Goal: Transaction & Acquisition: Purchase product/service

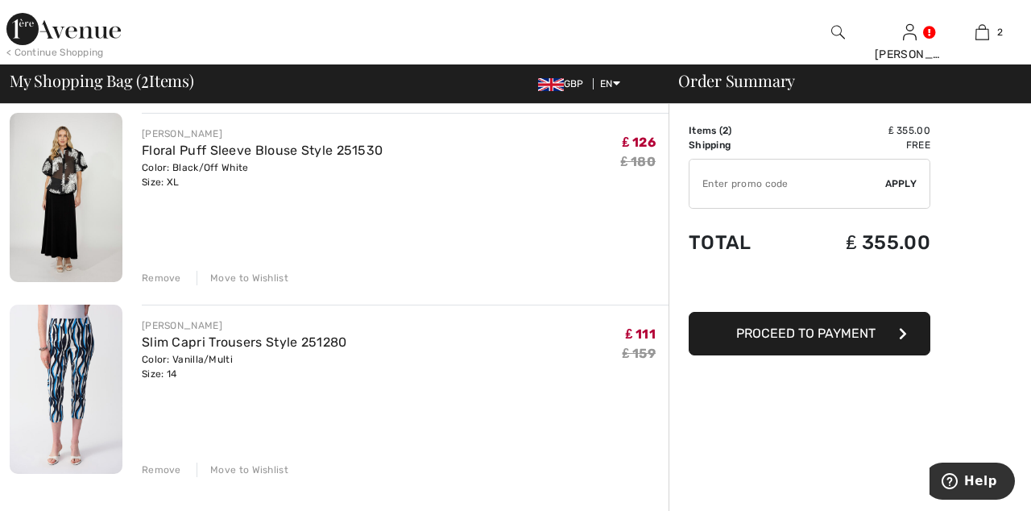
scroll to position [126, 0]
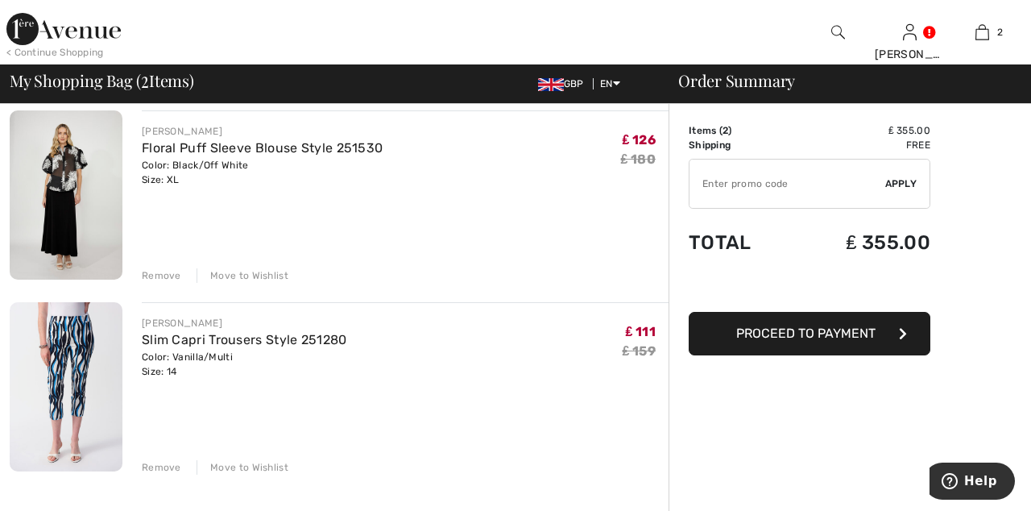
click at [251, 460] on div "Move to Wishlist" at bounding box center [243, 467] width 92 height 14
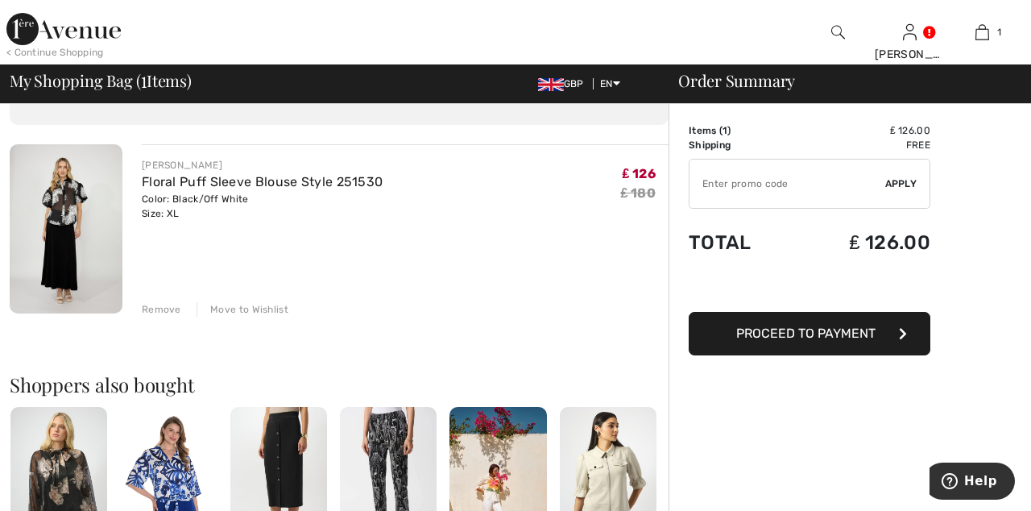
scroll to position [0, 0]
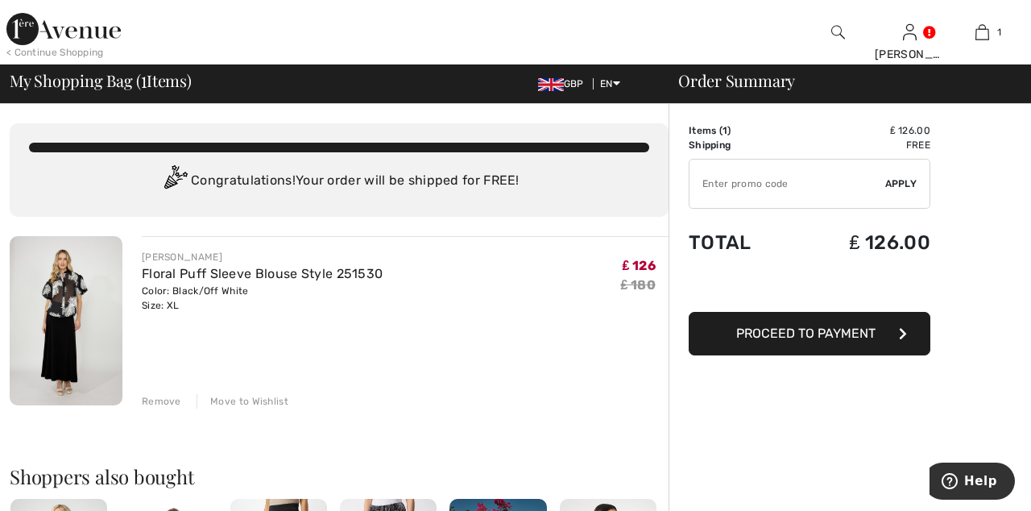
click at [917, 36] on link at bounding box center [910, 31] width 14 height 15
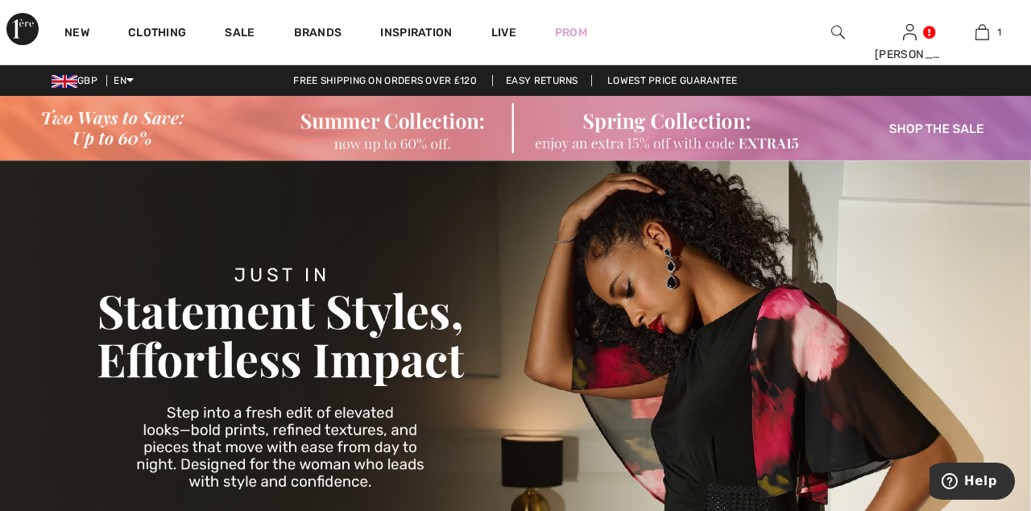
click at [928, 124] on img at bounding box center [515, 128] width 1031 height 64
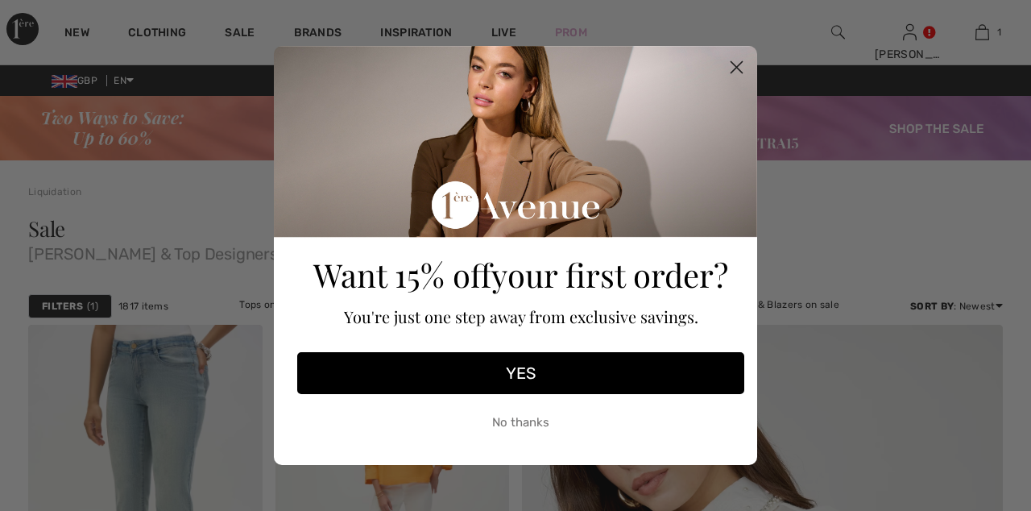
checkbox input "true"
click at [748, 64] on circle "Close dialog" at bounding box center [736, 67] width 27 height 27
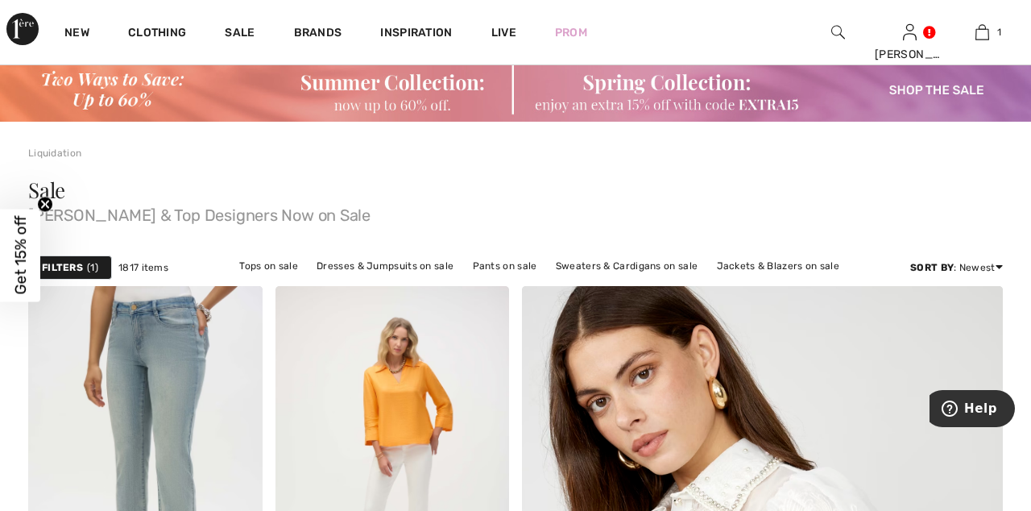
scroll to position [48, 0]
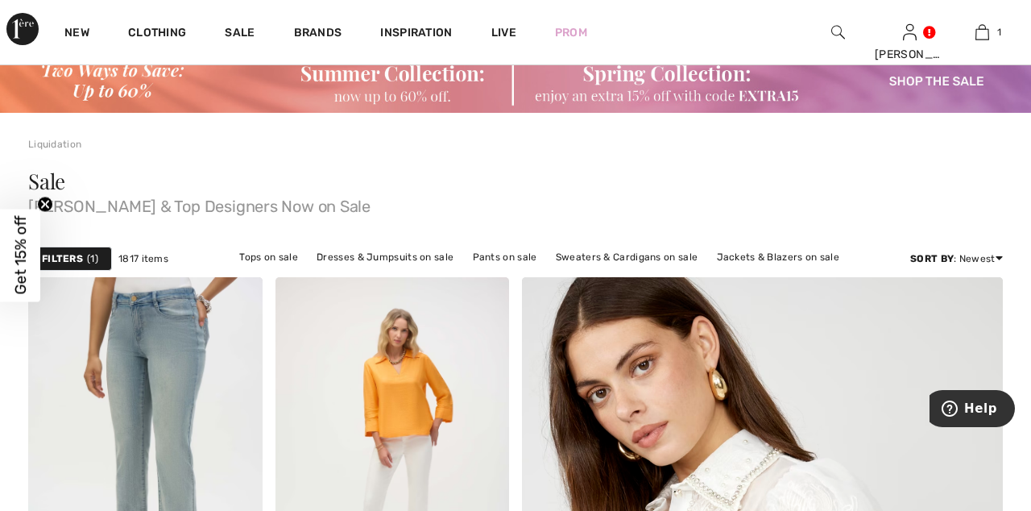
click at [66, 240] on div "Filters 1 1817 items Tops on sale Dresses & Jumpsuits on sale Pants on sale Swe…" at bounding box center [515, 258] width 975 height 37
click at [85, 259] on div "Filters 1" at bounding box center [70, 258] width 84 height 24
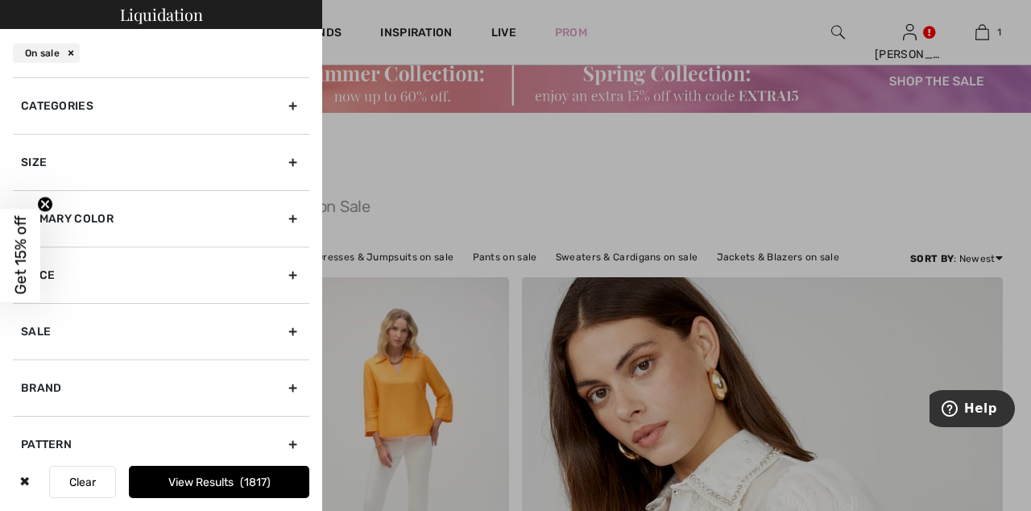
click at [300, 163] on div "Size" at bounding box center [161, 162] width 296 height 56
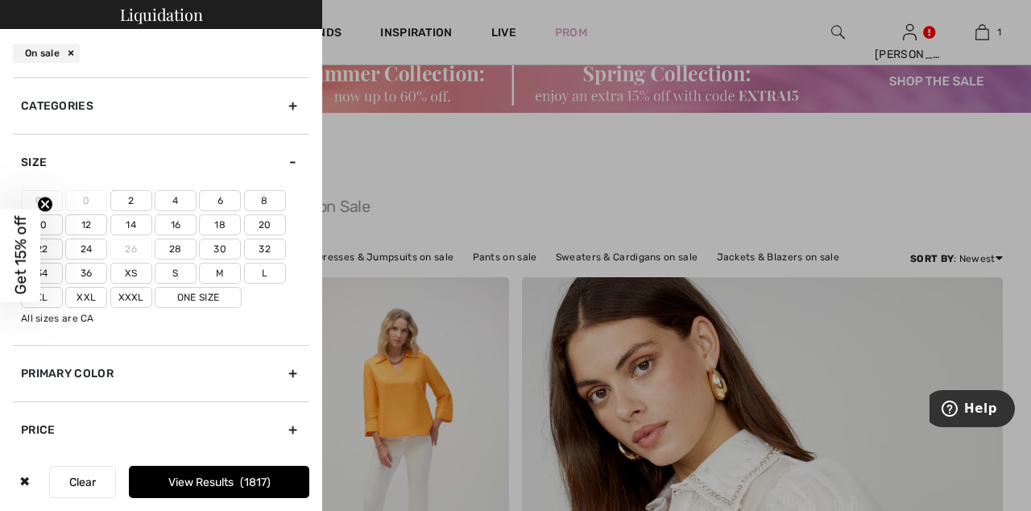
click at [137, 221] on label "14" at bounding box center [131, 224] width 42 height 21
click at [0, 0] on input"] "14" at bounding box center [0, 0] width 0 height 0
click at [233, 498] on button "View Results 466" at bounding box center [219, 482] width 180 height 32
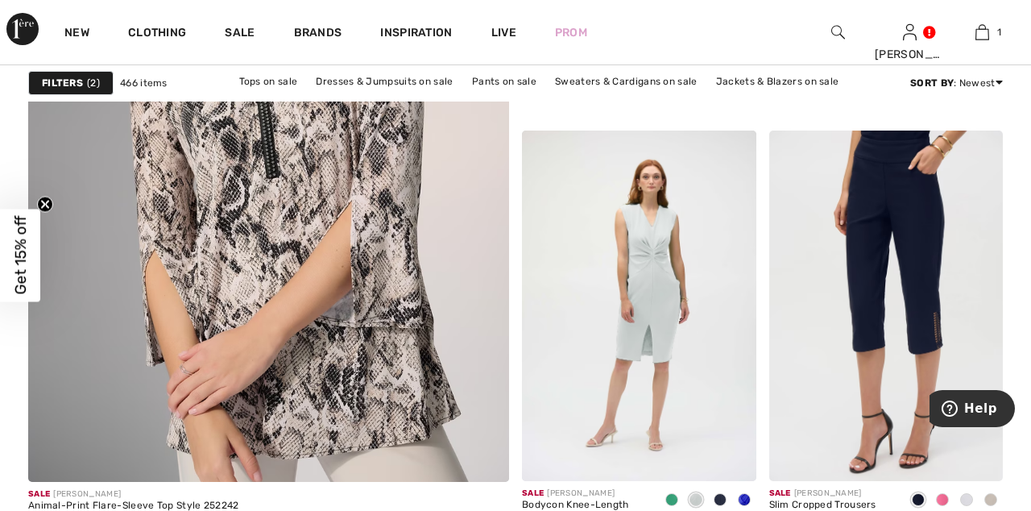
scroll to position [4057, 0]
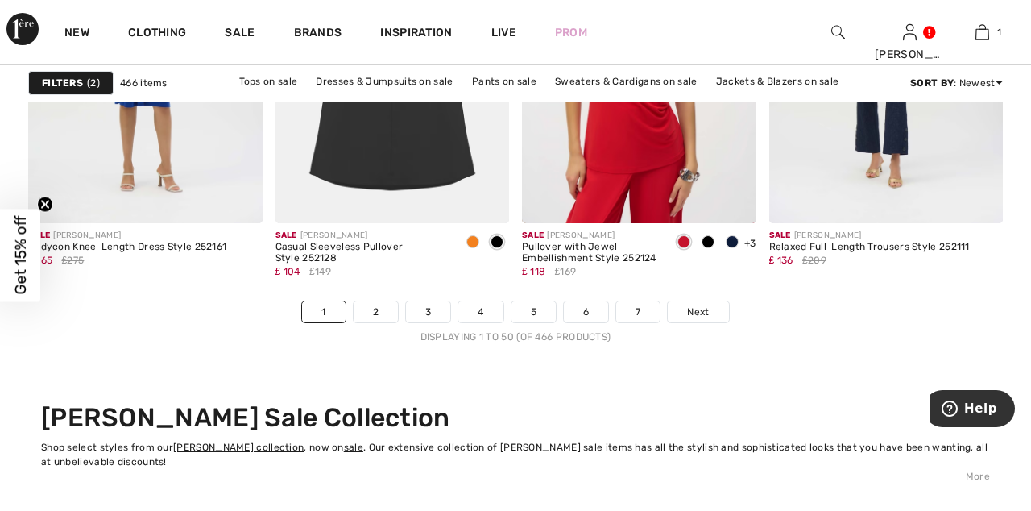
click at [705, 311] on span "Next" at bounding box center [698, 311] width 22 height 14
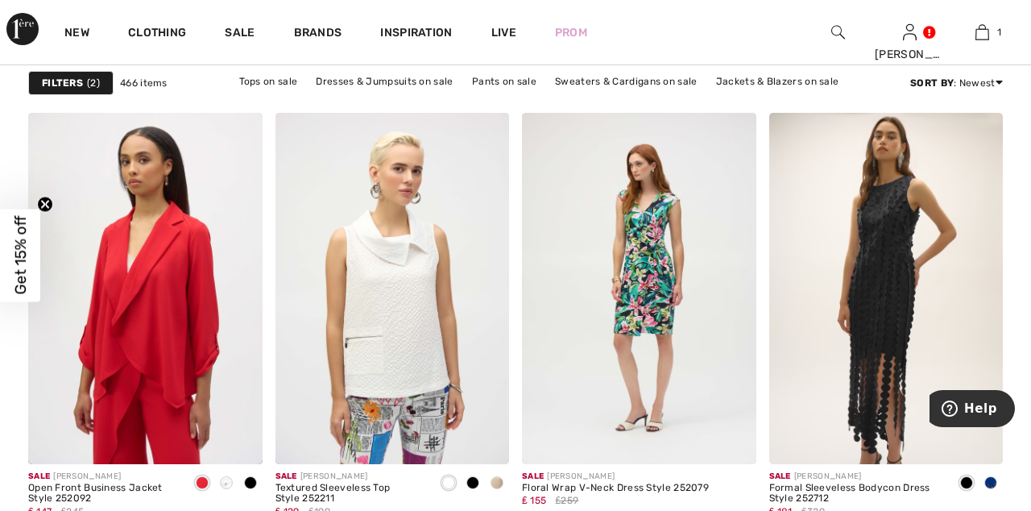
scroll to position [2972, 0]
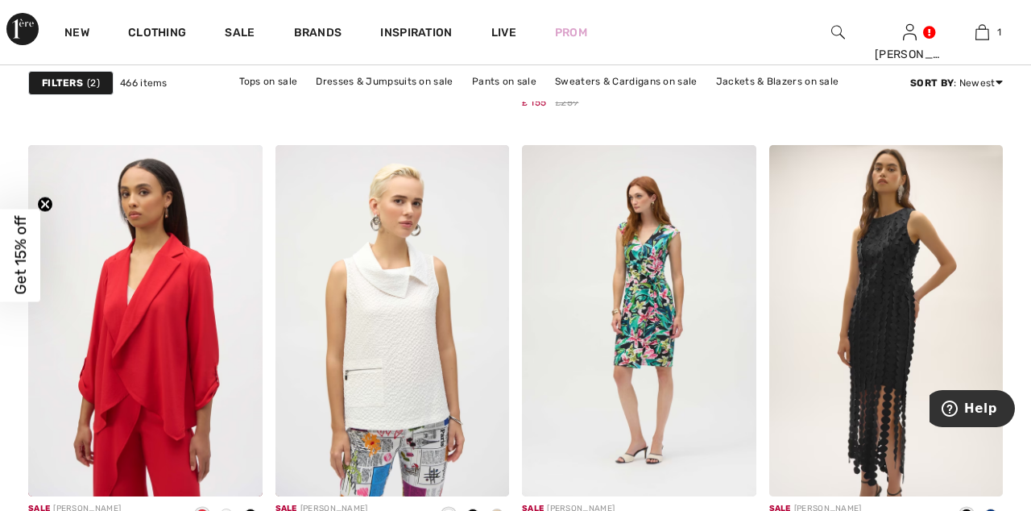
click at [899, 356] on img at bounding box center [886, 320] width 234 height 351
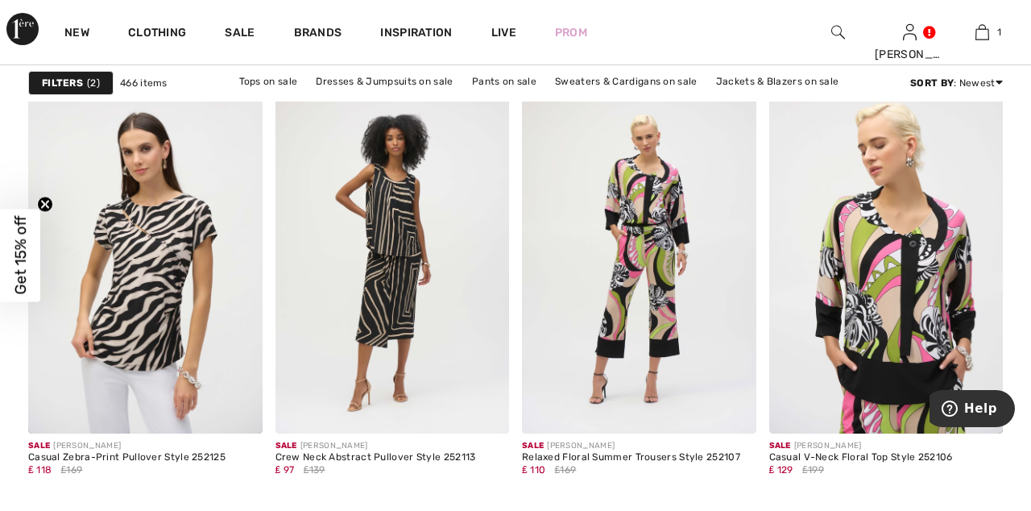
scroll to position [6013, 0]
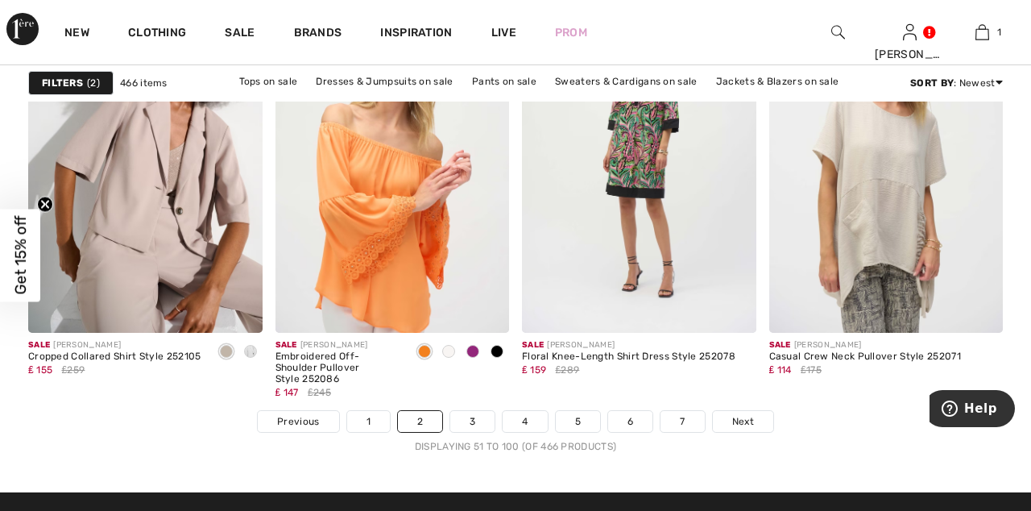
click at [746, 416] on span "Next" at bounding box center [743, 421] width 22 height 14
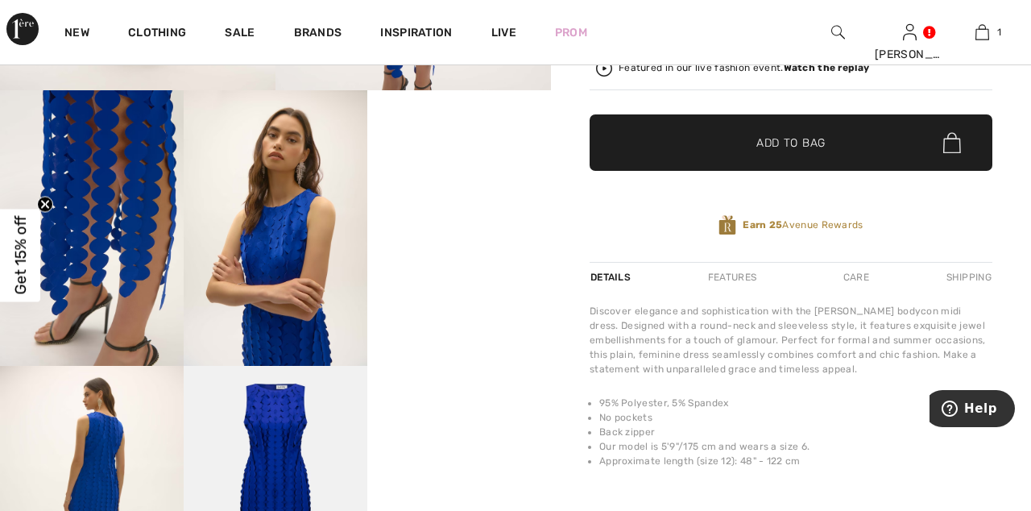
scroll to position [559, 0]
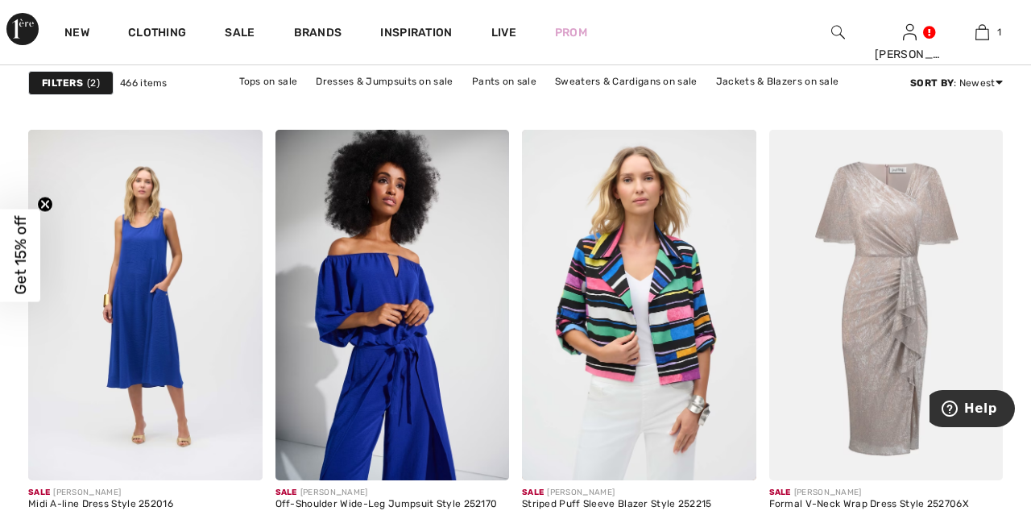
scroll to position [1058, 0]
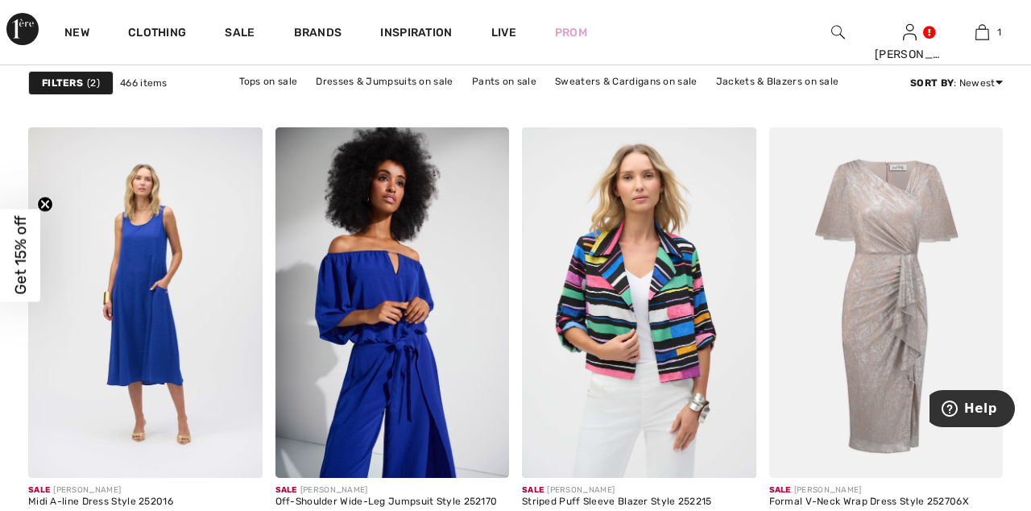
click at [380, 382] on img at bounding box center [392, 302] width 234 height 351
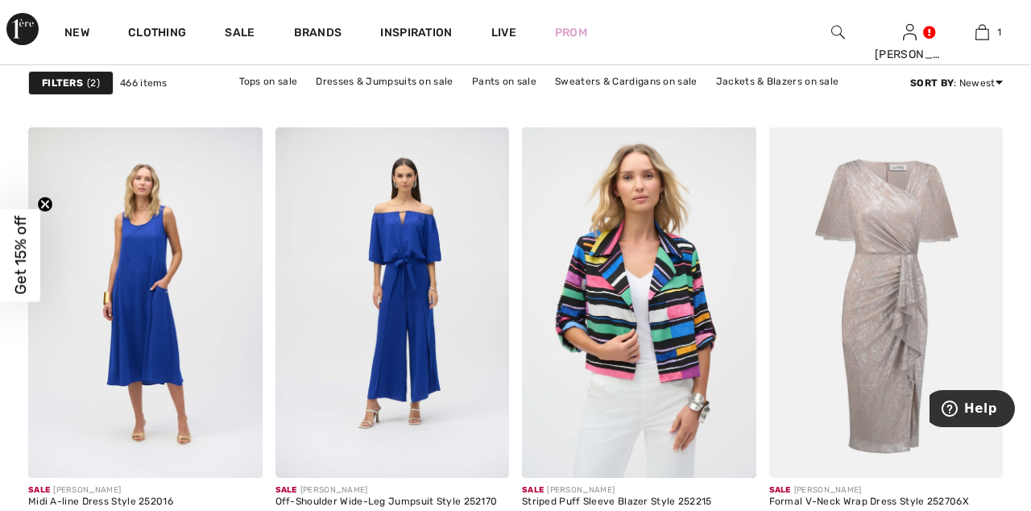
scroll to position [1133, 0]
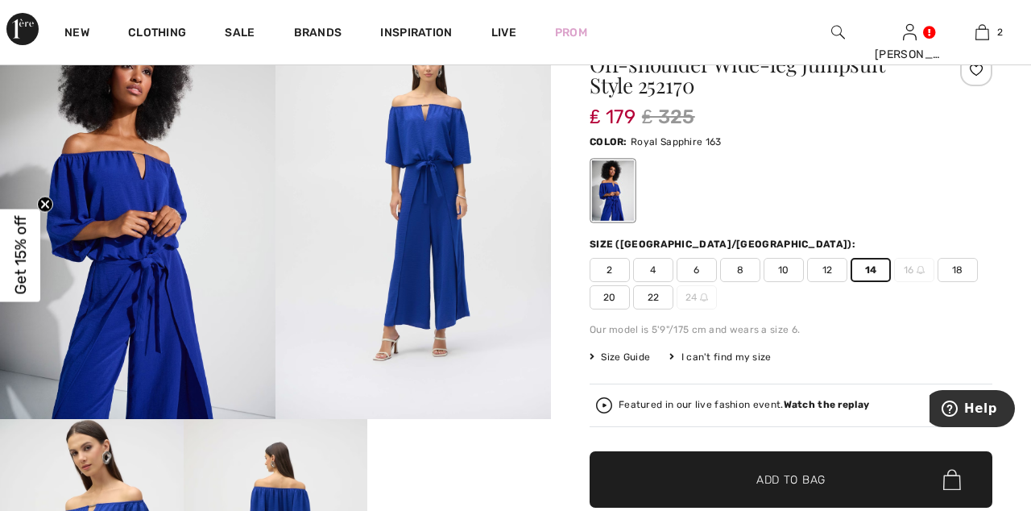
scroll to position [230, 0]
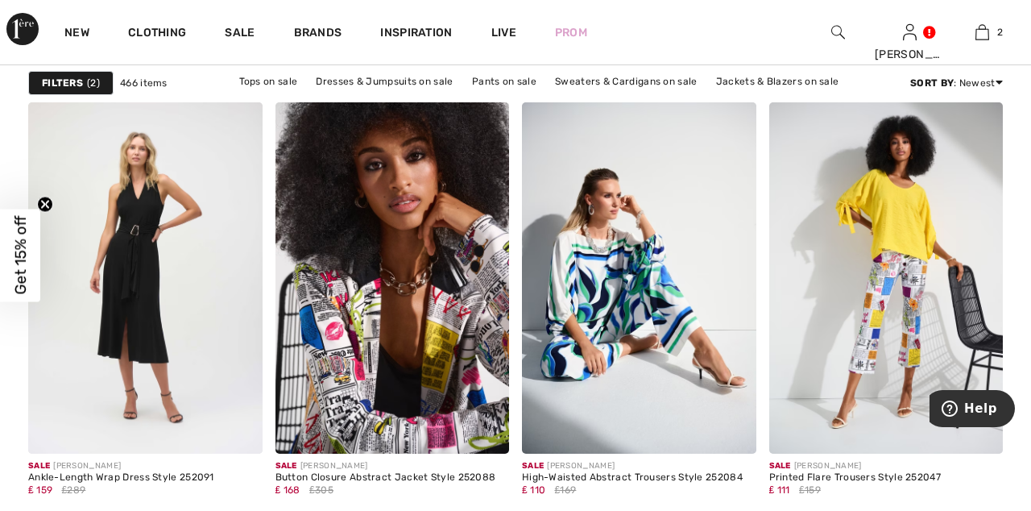
scroll to position [5996, 0]
click at [658, 285] on img at bounding box center [639, 276] width 234 height 351
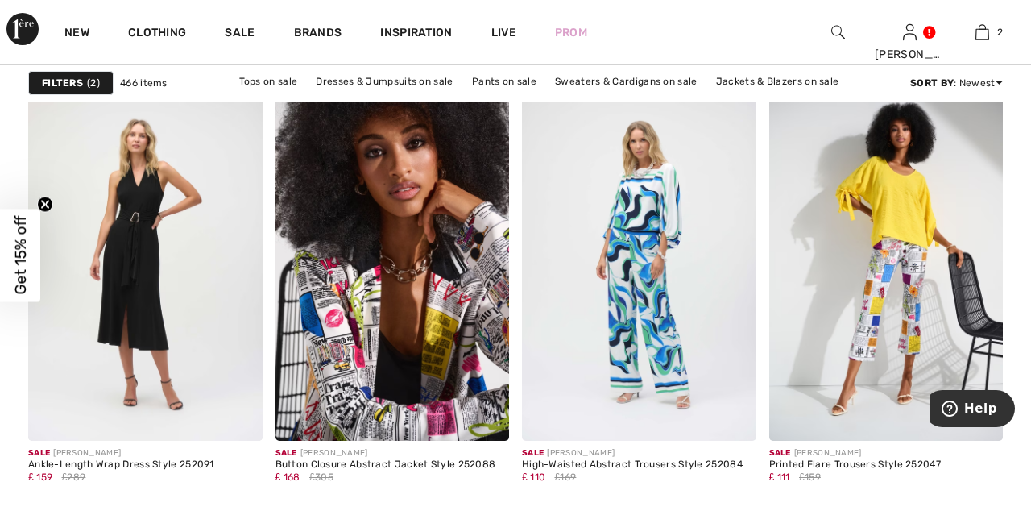
scroll to position [6072, 0]
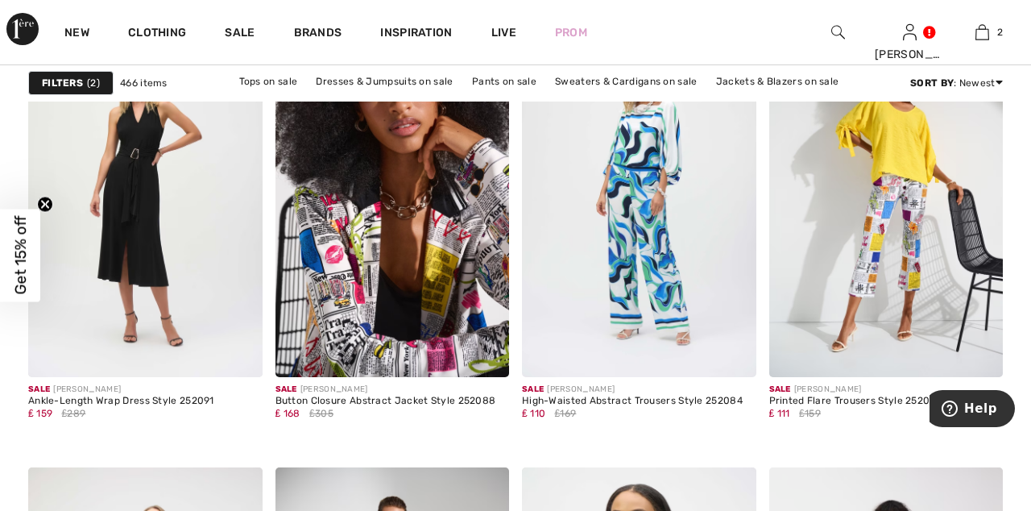
click at [997, 26] on span "2" at bounding box center [1000, 32] width 6 height 14
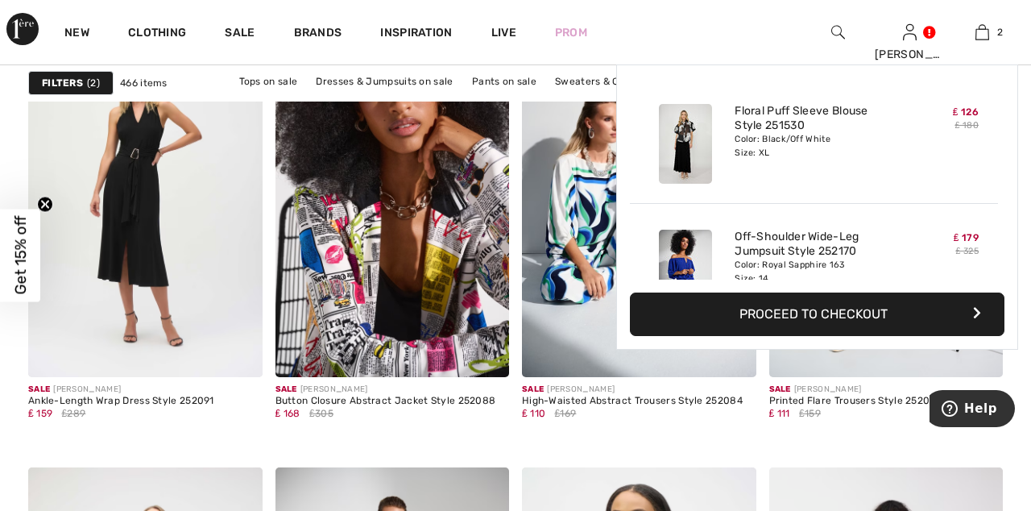
click at [846, 309] on button "Proceed to Checkout" at bounding box center [817, 313] width 375 height 43
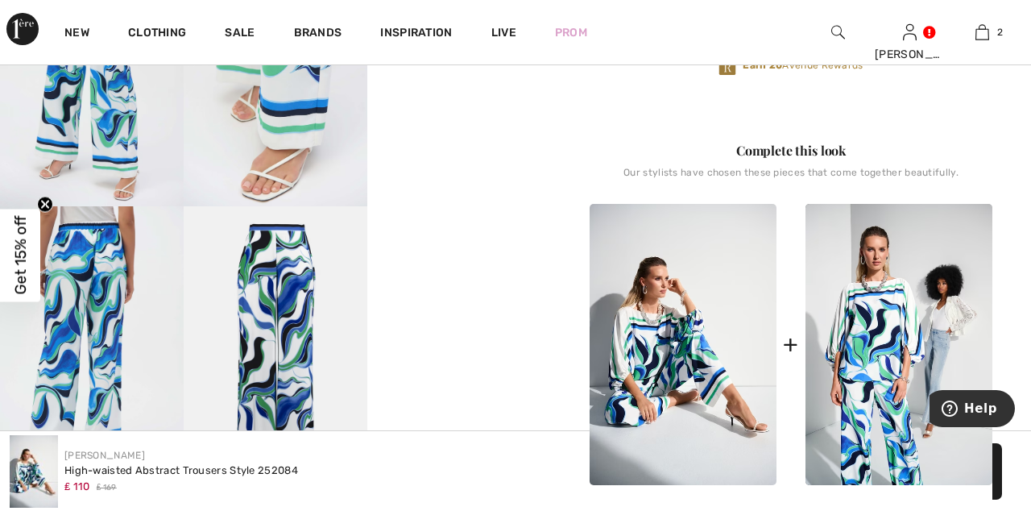
click at [677, 338] on img at bounding box center [683, 344] width 187 height 281
click at [691, 347] on img at bounding box center [683, 344] width 187 height 281
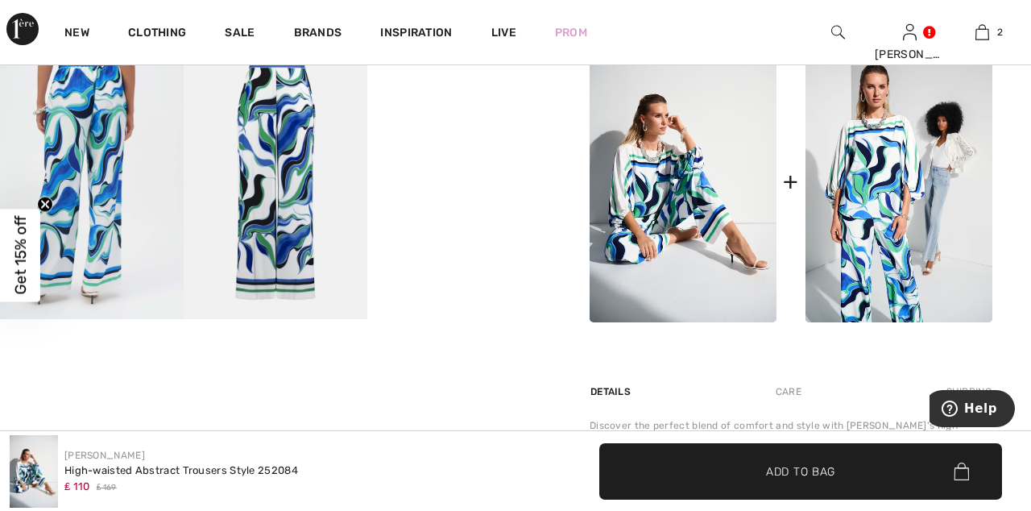
scroll to position [807, 0]
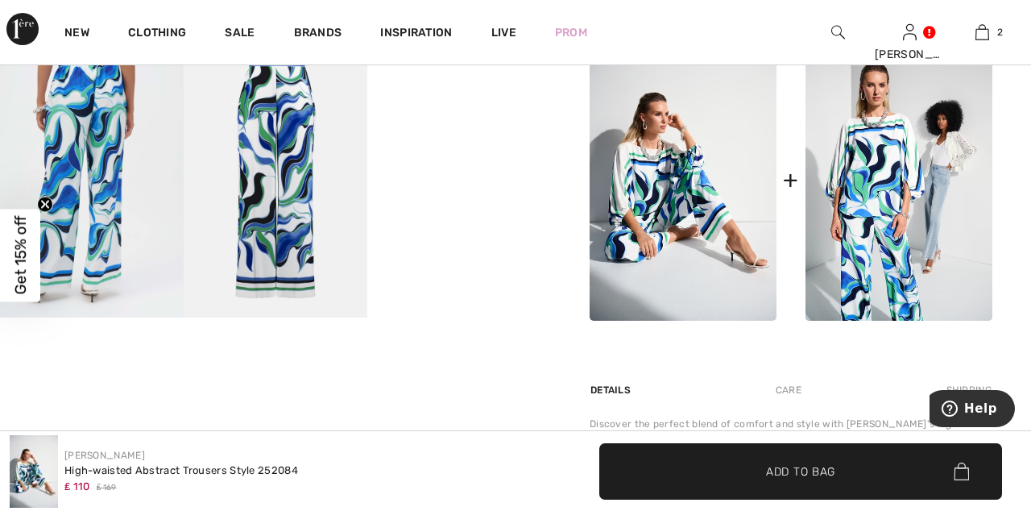
click at [690, 190] on img at bounding box center [683, 179] width 187 height 281
click at [884, 239] on img at bounding box center [899, 179] width 187 height 281
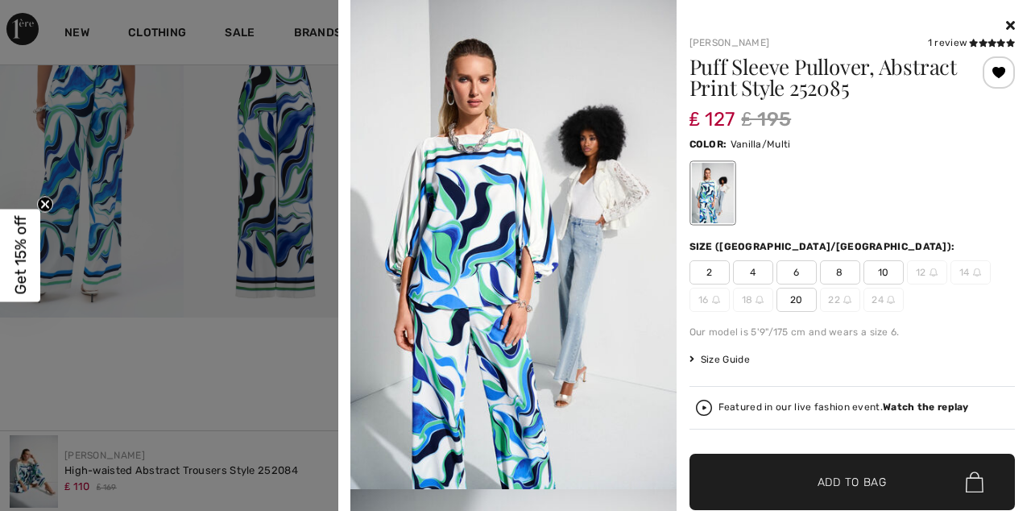
scroll to position [833, 0]
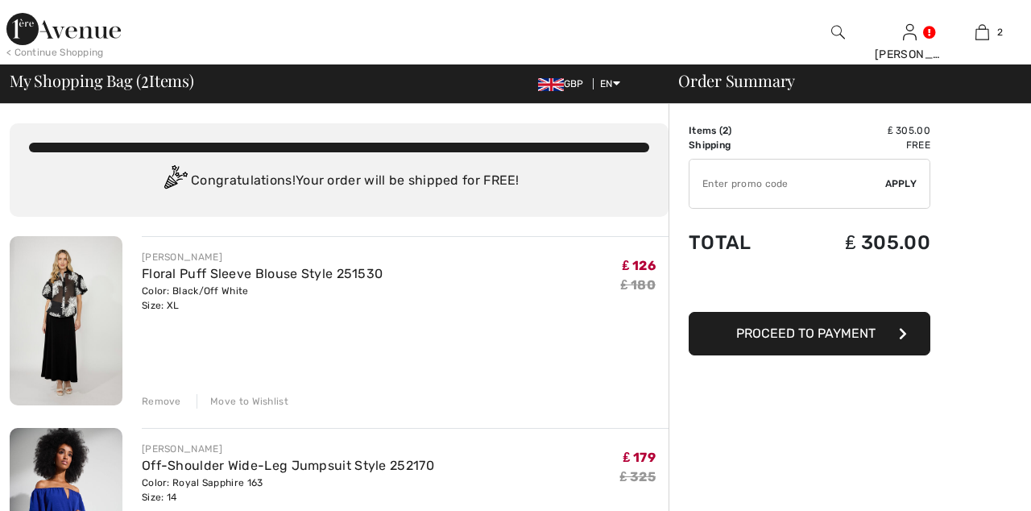
checkbox input "true"
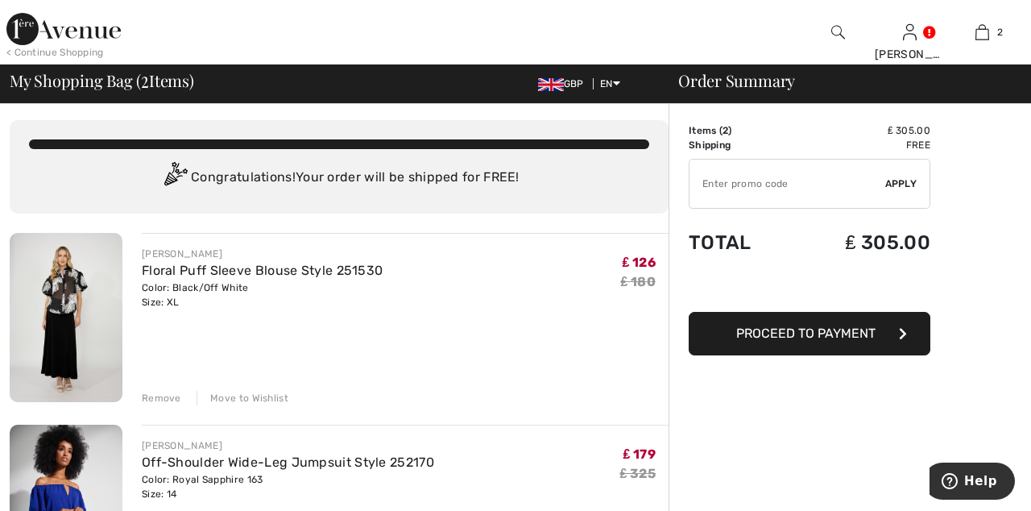
scroll to position [5, 0]
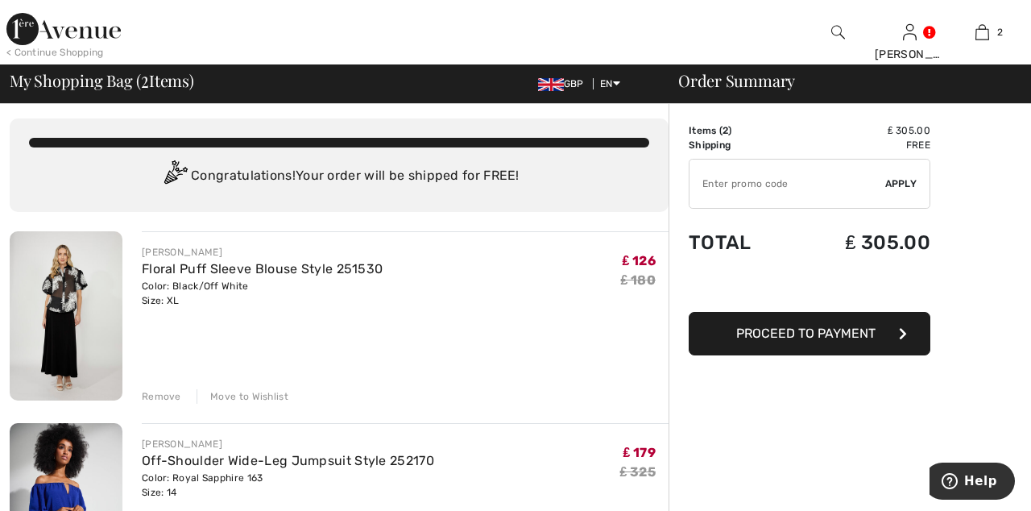
click at [750, 180] on input "TEXT" at bounding box center [788, 183] width 196 height 48
type input "EXTRA15"
click at [907, 177] on span "Apply" at bounding box center [901, 183] width 32 height 14
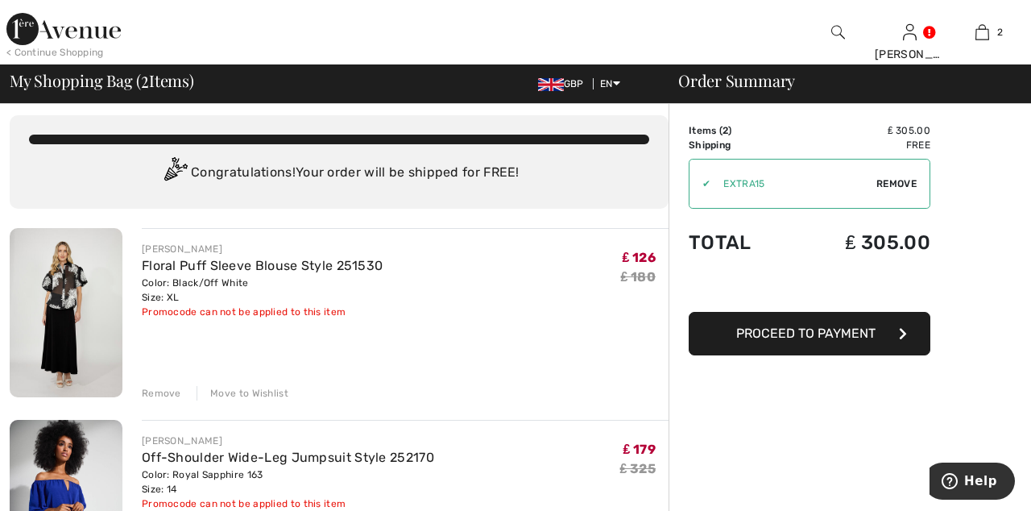
scroll to position [84, 0]
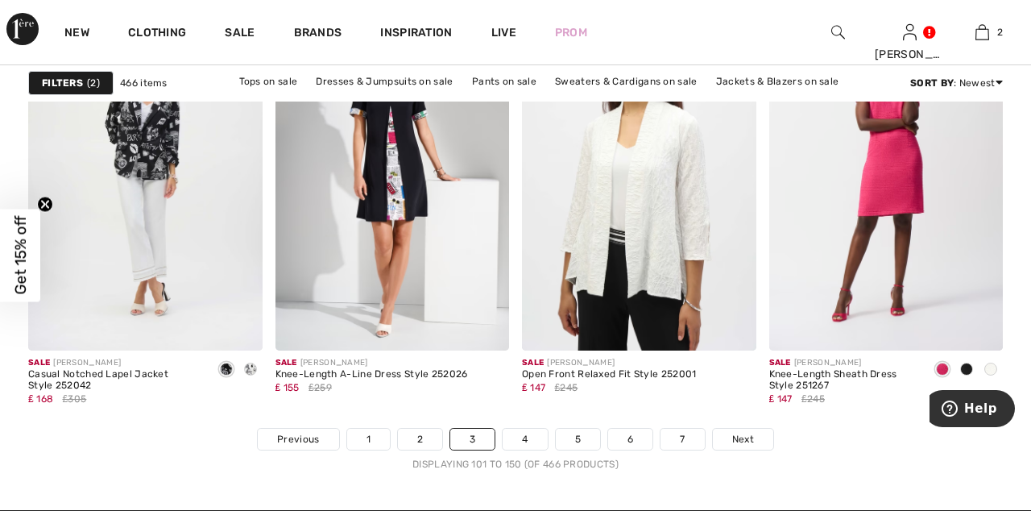
scroll to position [6543, 0]
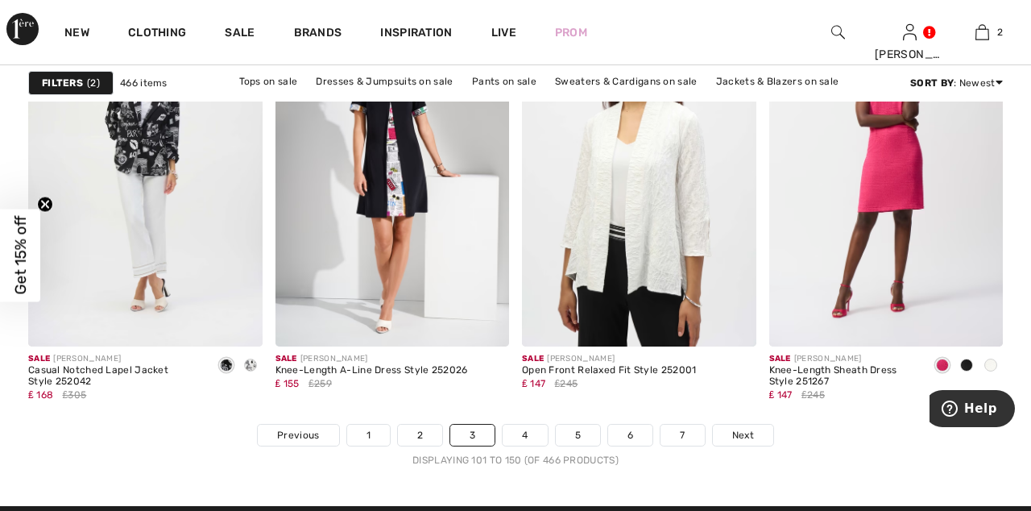
click at [748, 432] on span "Next" at bounding box center [743, 435] width 22 height 14
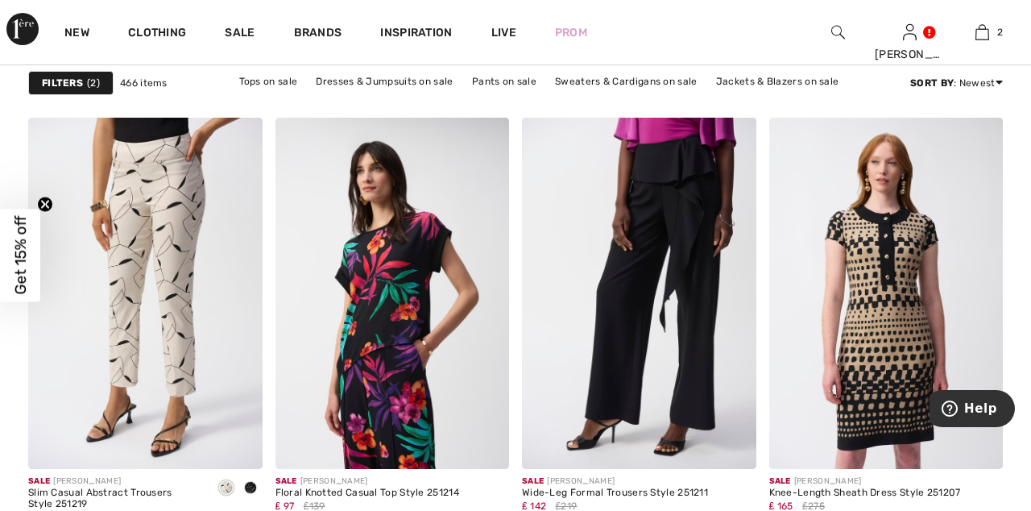
scroll to position [5540, 0]
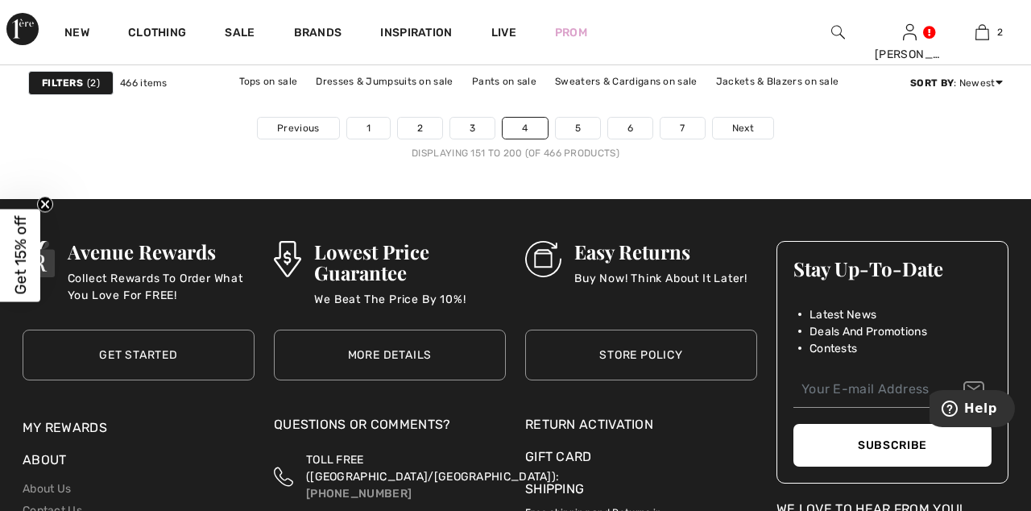
click at [742, 128] on span "Next" at bounding box center [743, 128] width 22 height 14
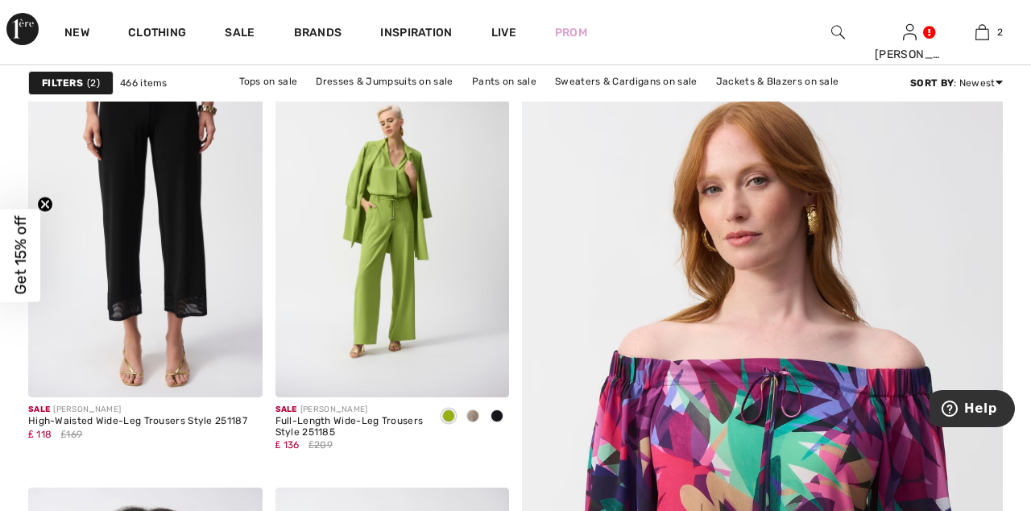
scroll to position [256, 0]
click at [162, 271] on img at bounding box center [145, 221] width 234 height 351
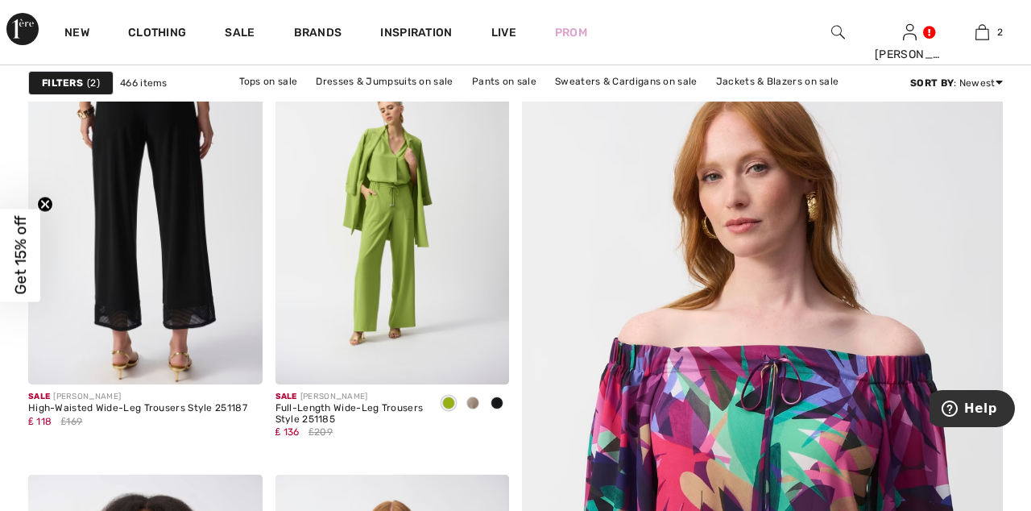
scroll to position [332, 0]
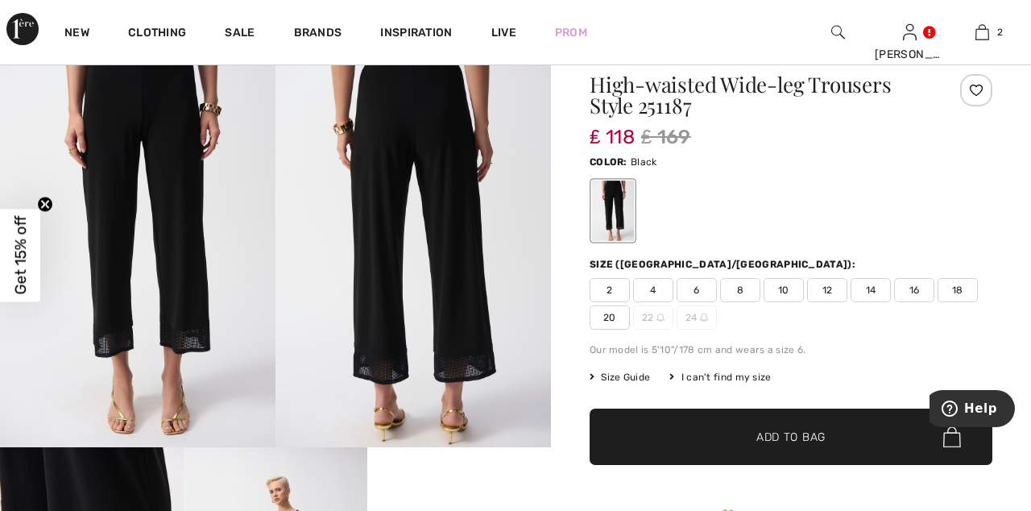
scroll to position [127, 0]
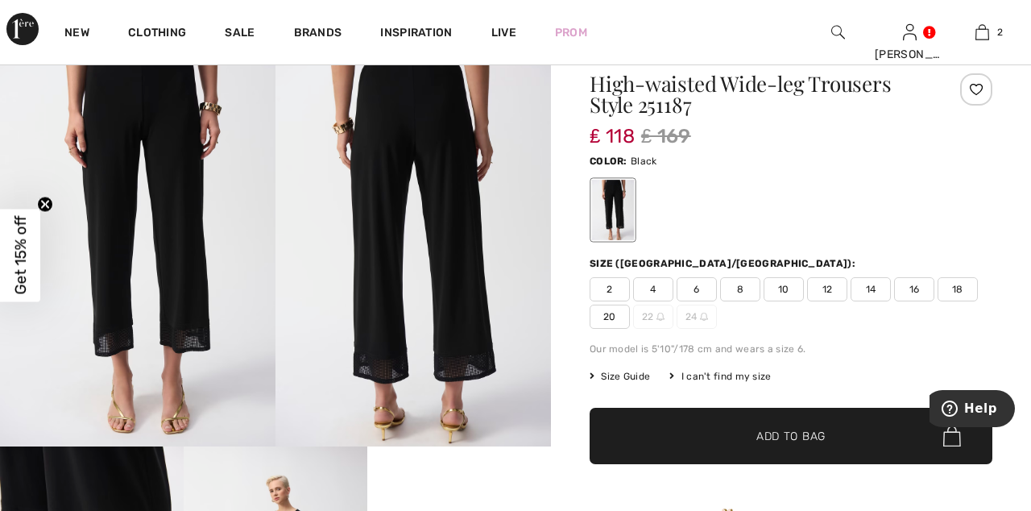
click at [876, 282] on span "14" at bounding box center [871, 289] width 40 height 24
click at [801, 437] on span "Add to Bag" at bounding box center [790, 436] width 69 height 17
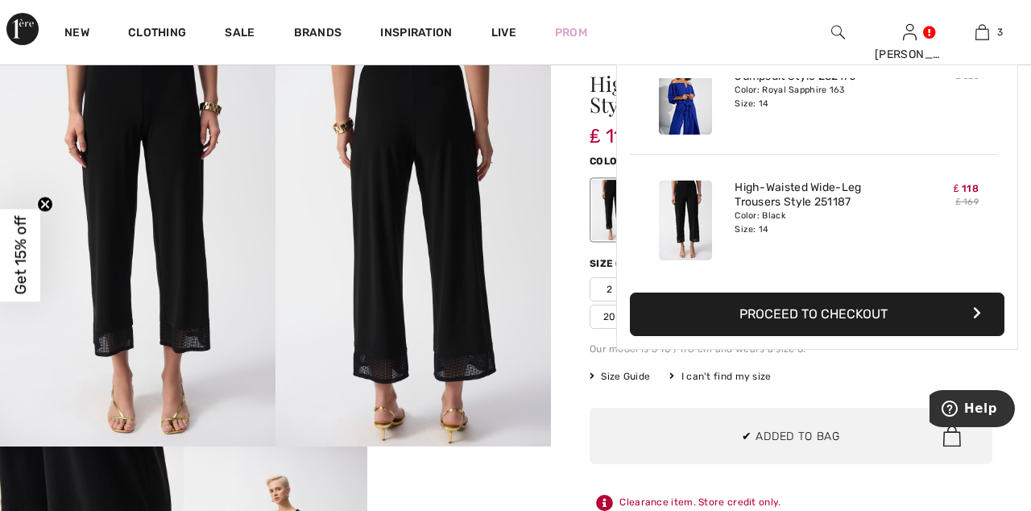
scroll to position [203, 0]
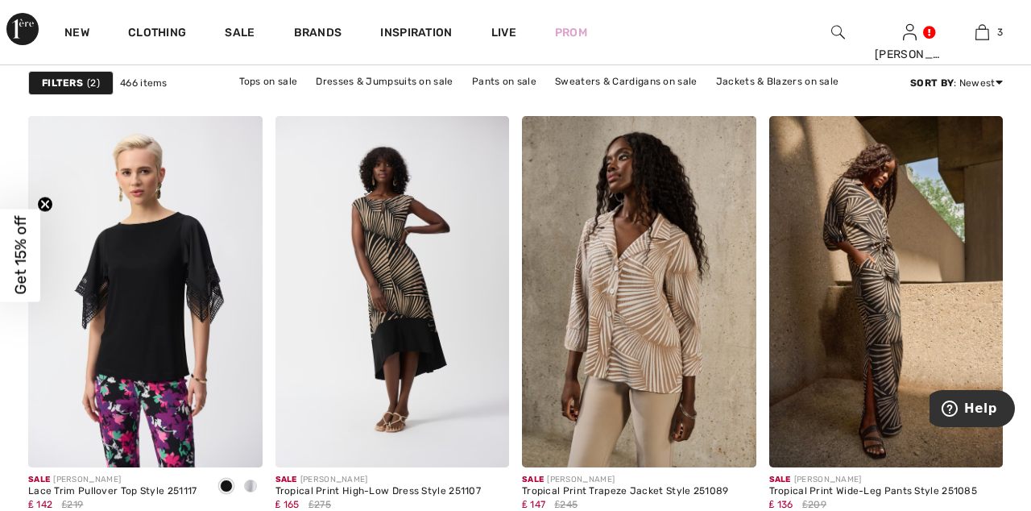
scroll to position [1513, 0]
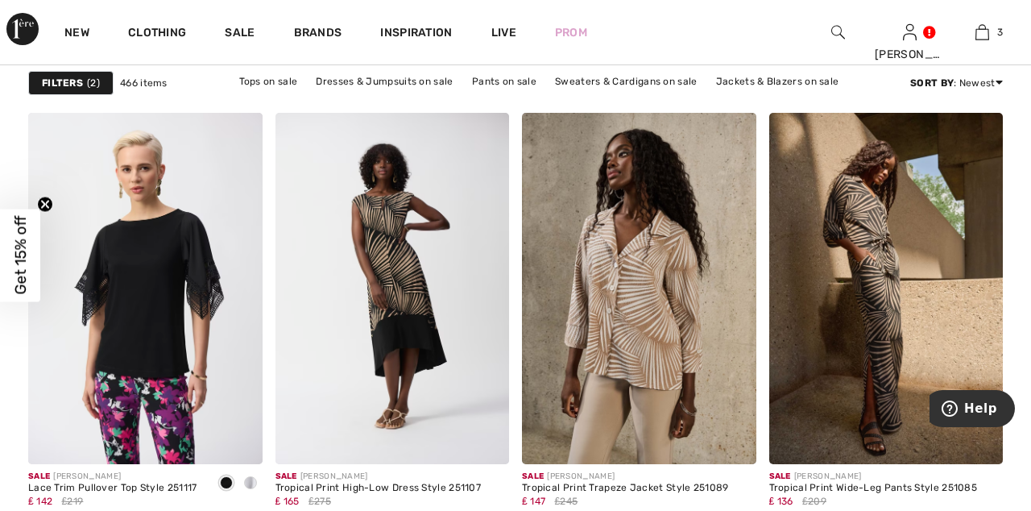
click at [164, 324] on img at bounding box center [145, 288] width 234 height 351
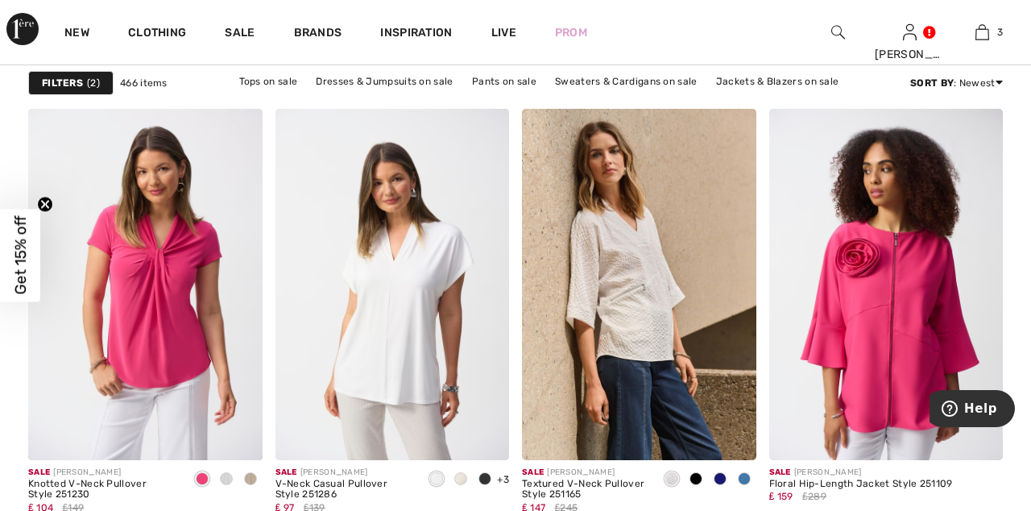
scroll to position [3010, 0]
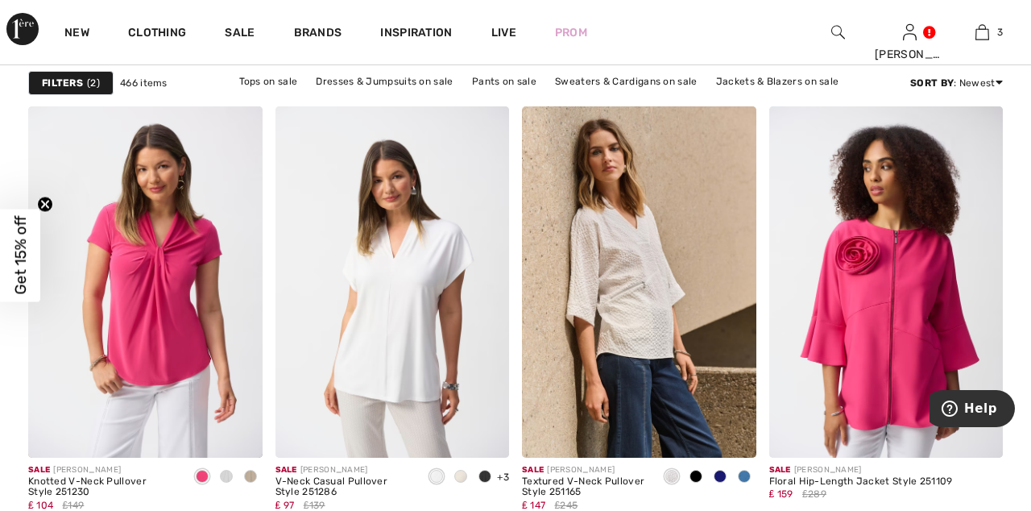
click at [884, 372] on img at bounding box center [886, 281] width 234 height 351
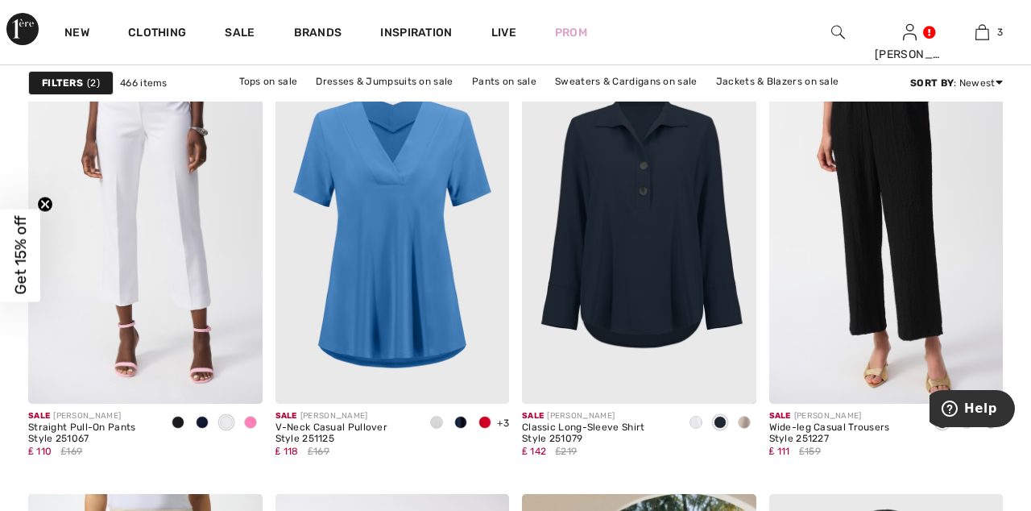
scroll to position [5605, 0]
click at [917, 324] on img at bounding box center [886, 227] width 234 height 351
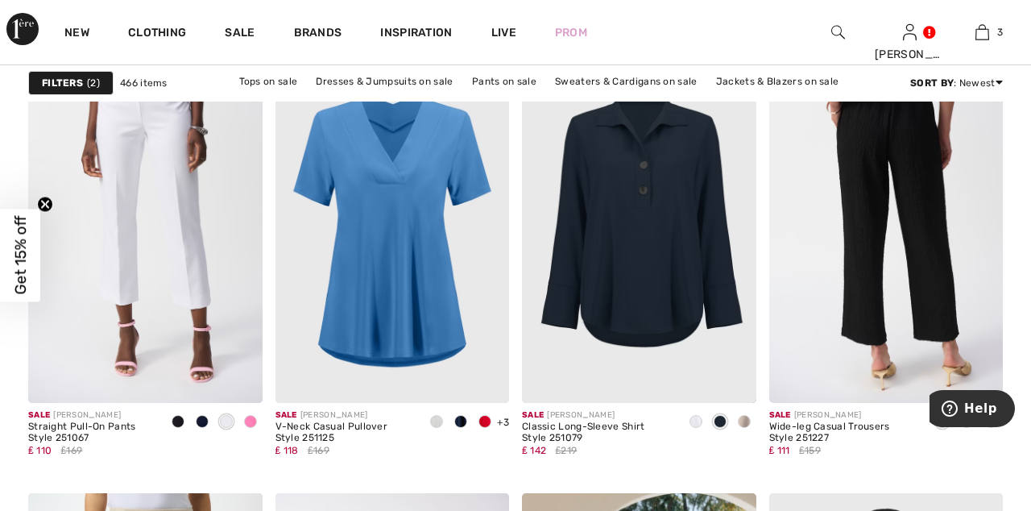
scroll to position [5681, 0]
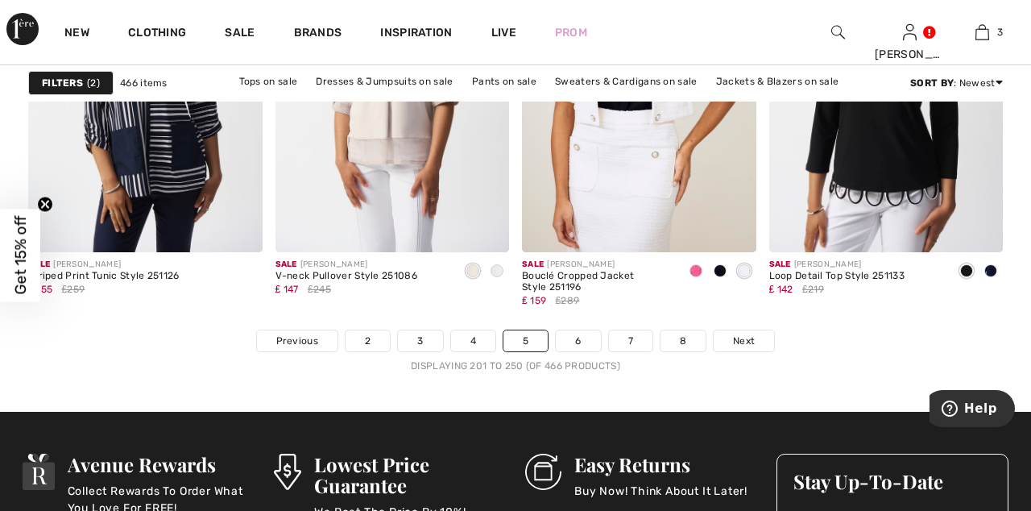
click at [747, 330] on link "Next" at bounding box center [744, 340] width 60 height 21
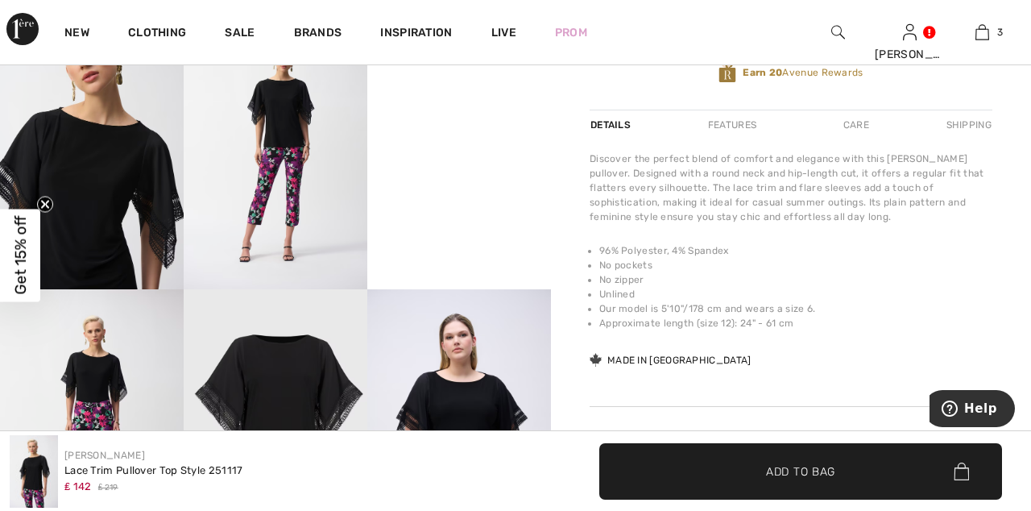
scroll to position [636, 0]
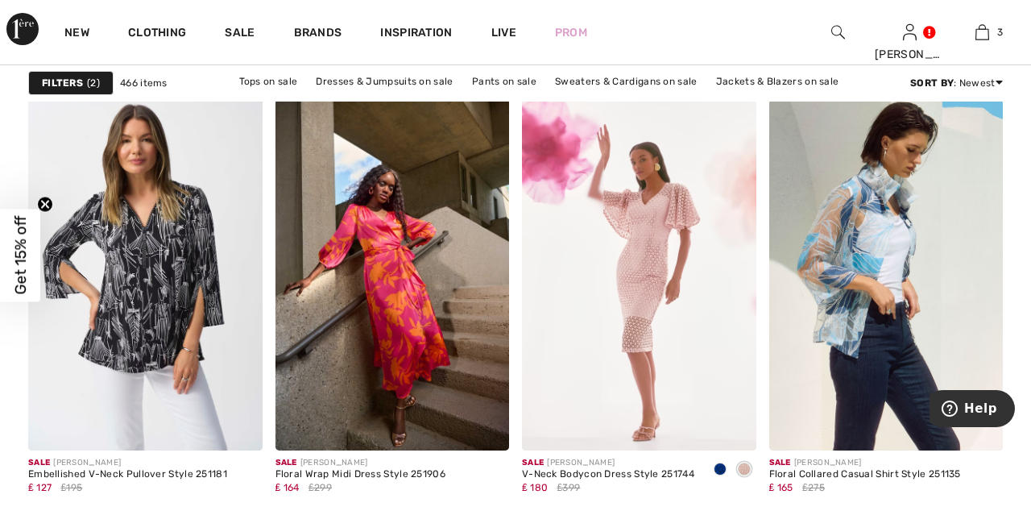
scroll to position [2592, 0]
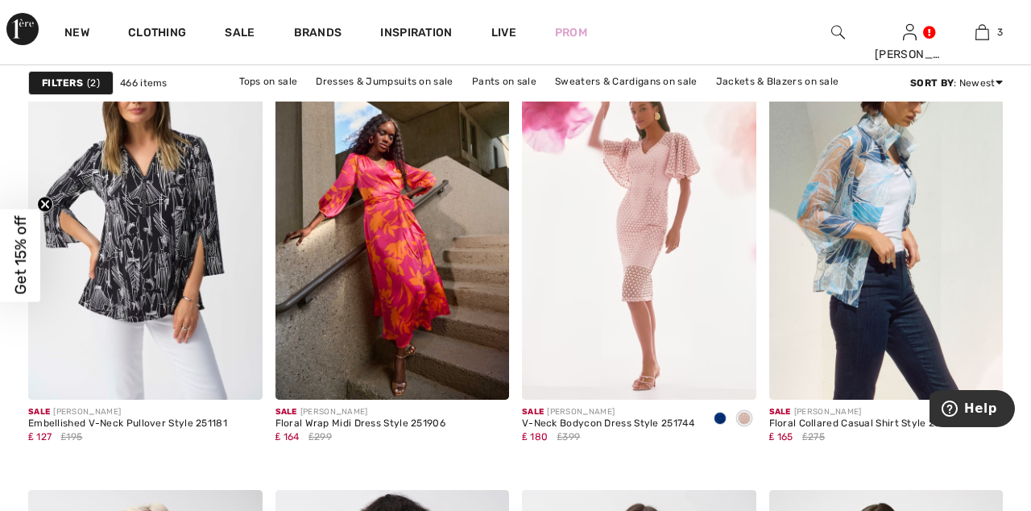
click at [893, 327] on img at bounding box center [886, 223] width 234 height 351
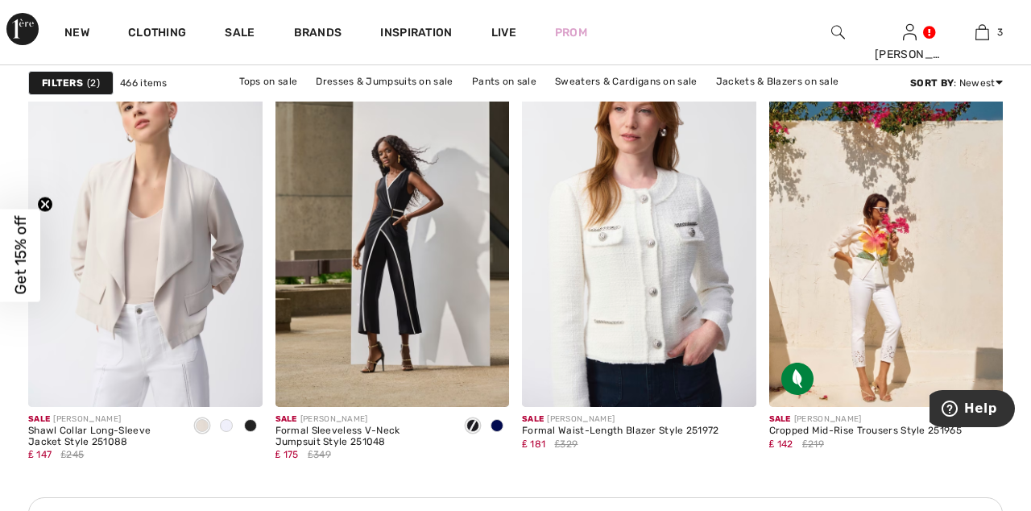
scroll to position [4993, 0]
click at [896, 334] on img at bounding box center [886, 231] width 234 height 351
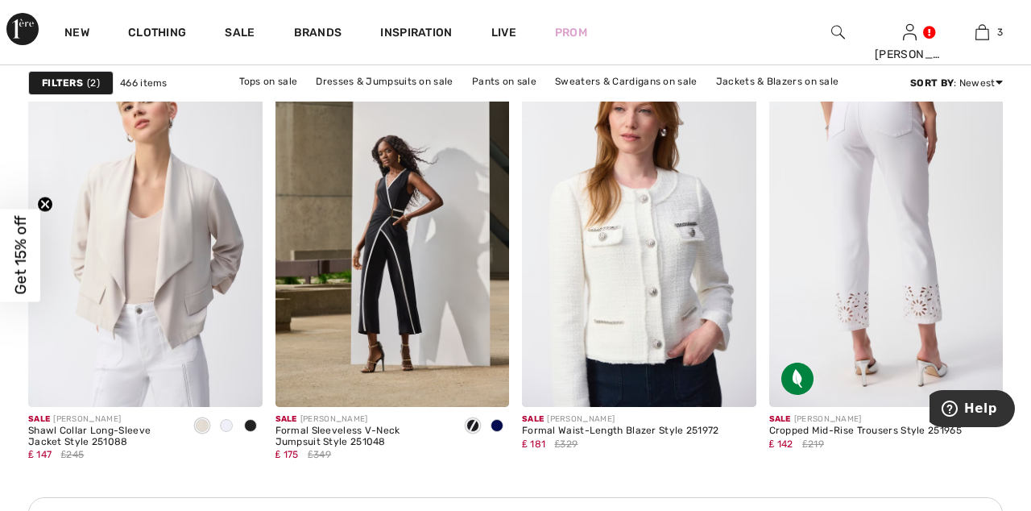
scroll to position [5068, 0]
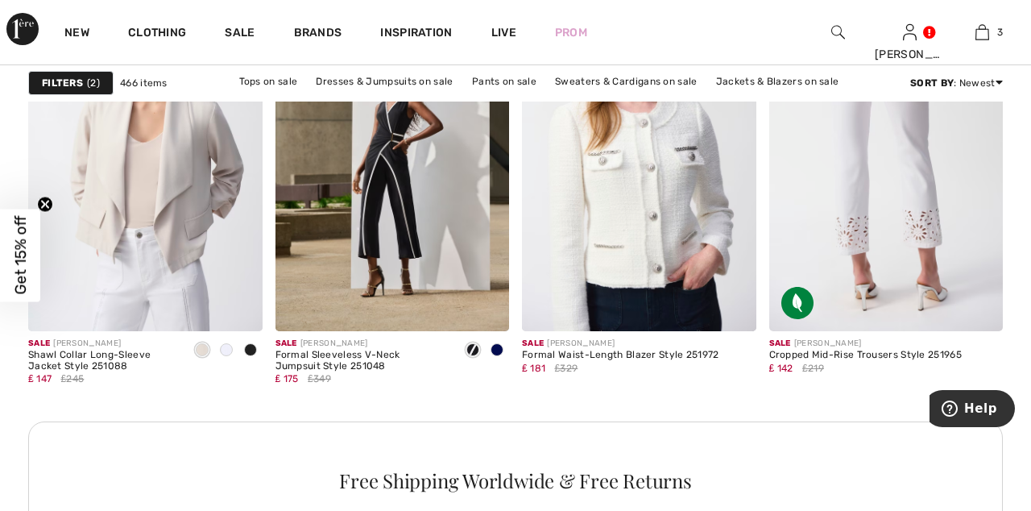
click at [512, 77] on link "Pants on sale" at bounding box center [504, 81] width 81 height 21
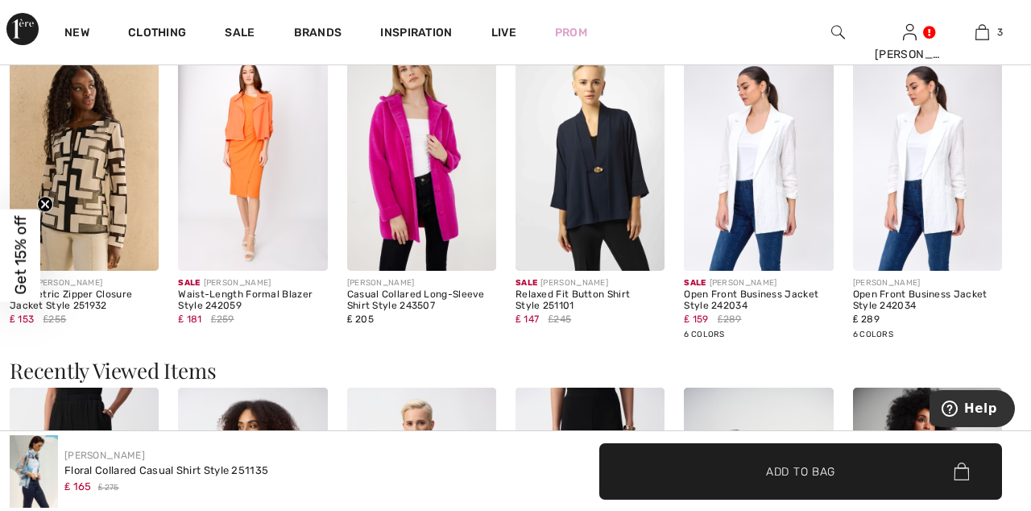
scroll to position [1949, 0]
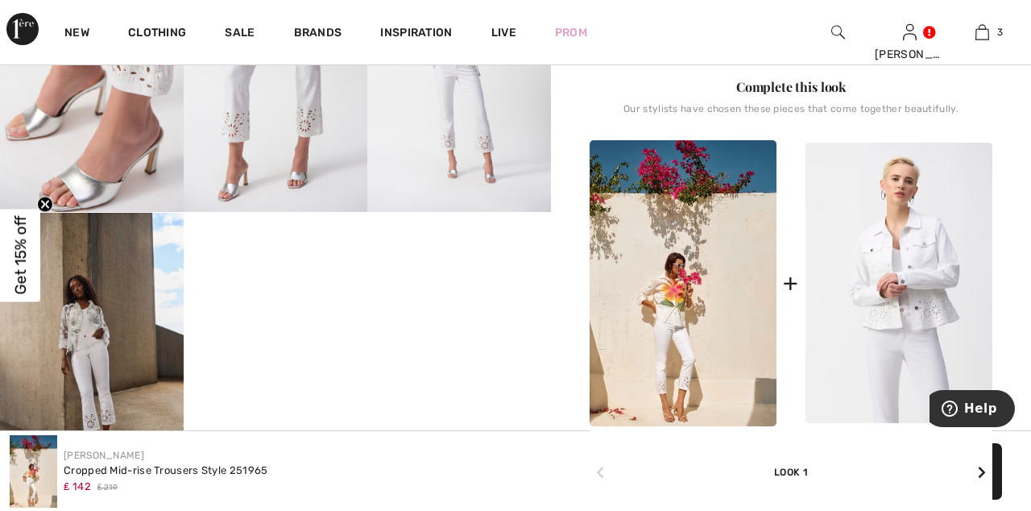
scroll to position [659, 0]
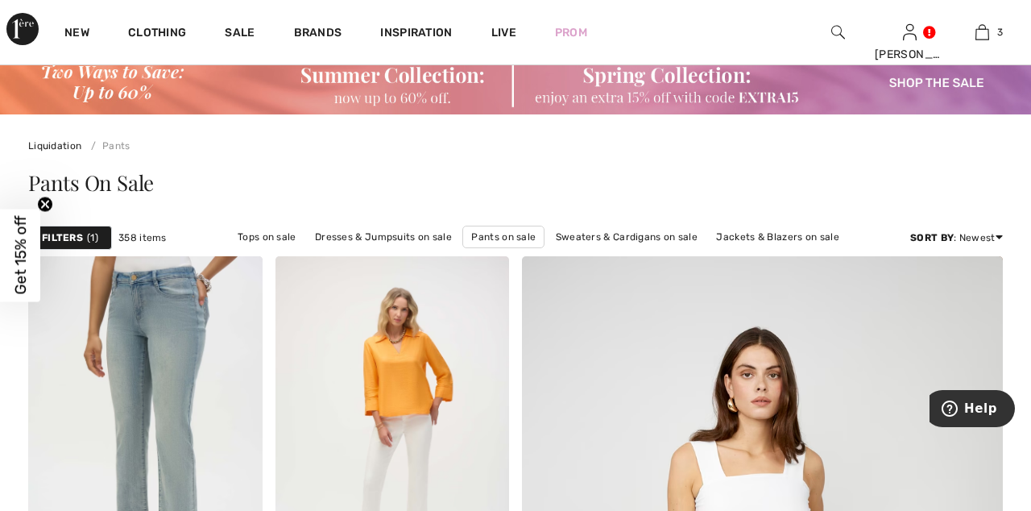
click at [83, 227] on div "Filters 1" at bounding box center [70, 238] width 84 height 24
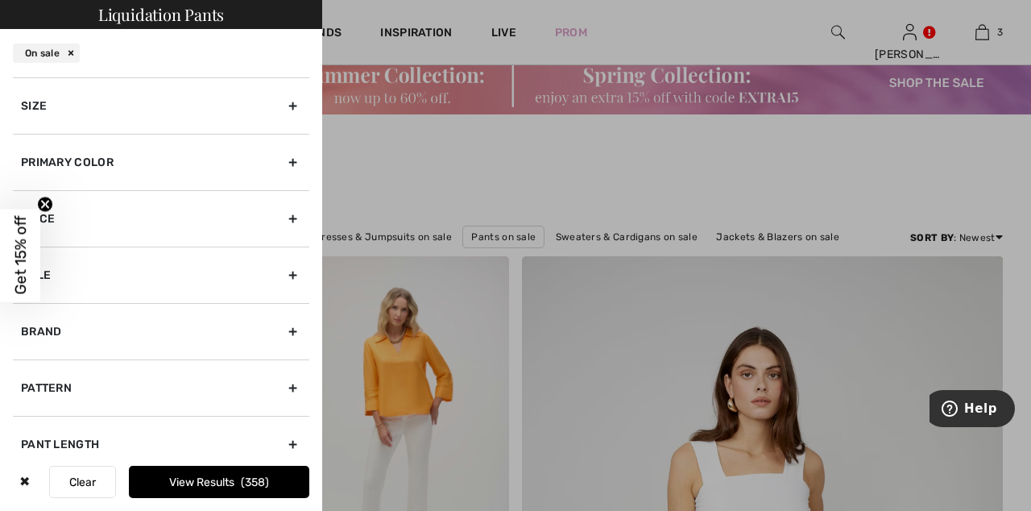
click at [295, 101] on div "Size" at bounding box center [161, 105] width 296 height 56
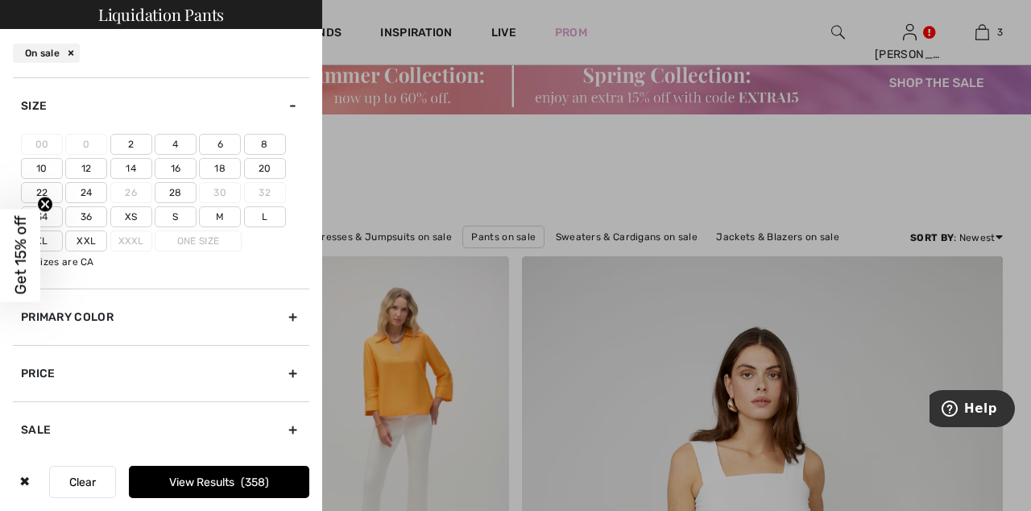
click at [140, 158] on label "14" at bounding box center [131, 168] width 42 height 21
click at [0, 0] on input"] "14" at bounding box center [0, 0] width 0 height 0
click at [235, 498] on button "View Results 103" at bounding box center [219, 482] width 180 height 32
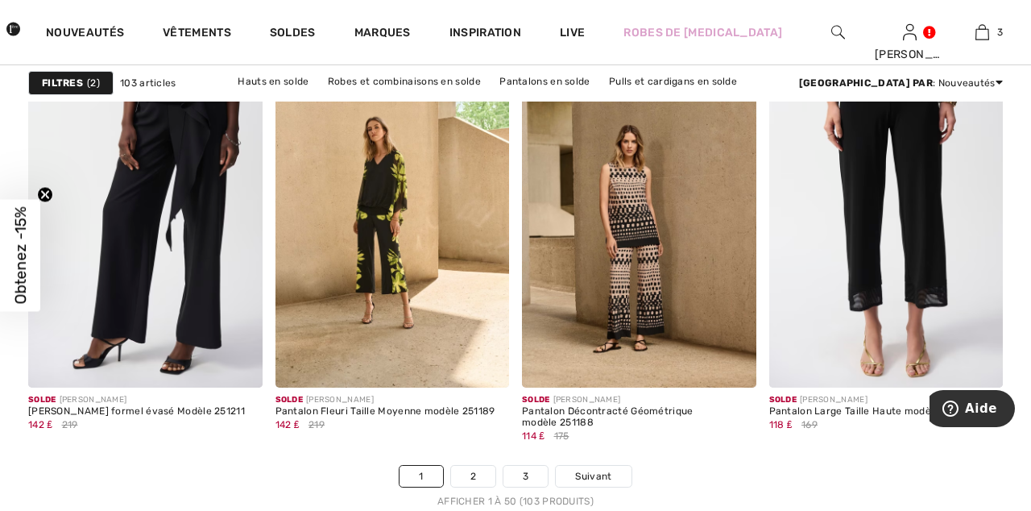
scroll to position [6578, 0]
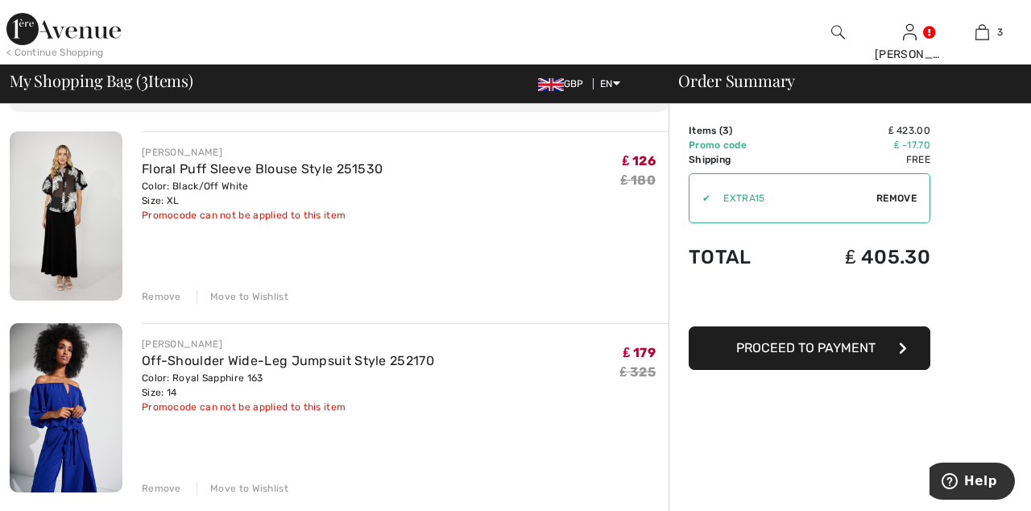
scroll to position [106, 0]
